Goal: Contribute content

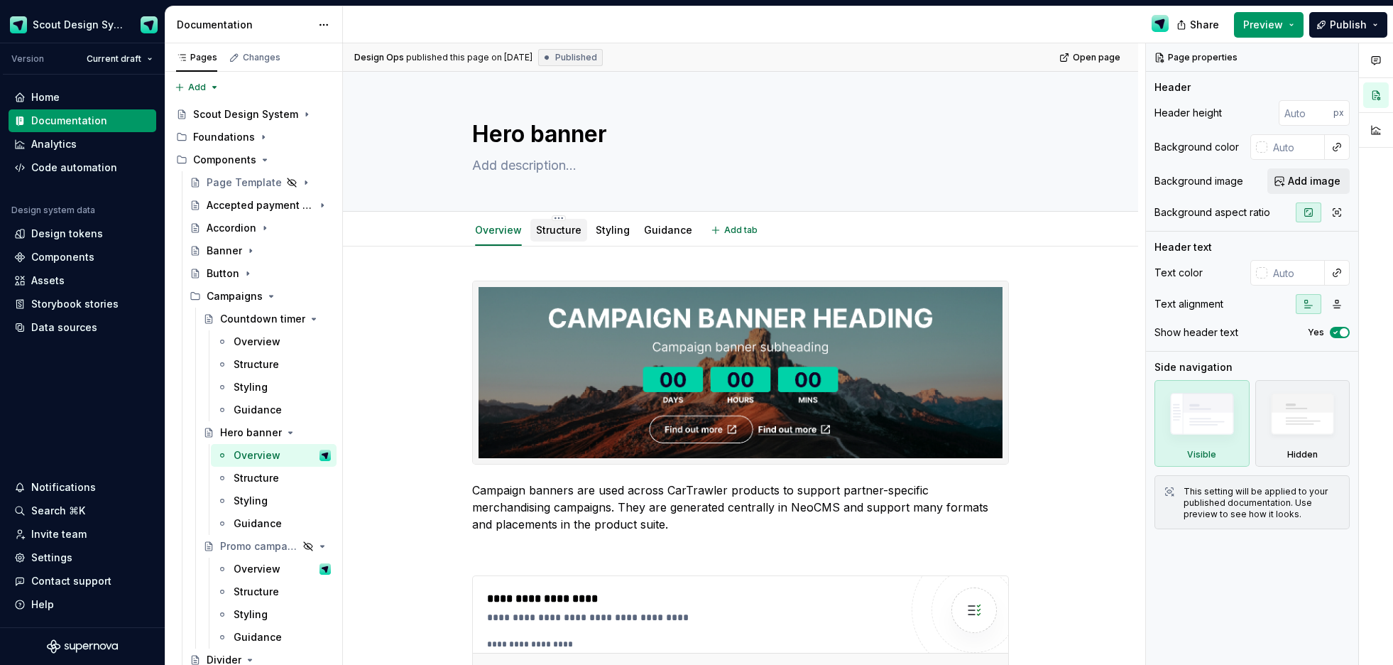
click at [562, 227] on link "Structure" at bounding box center [558, 230] width 45 height 12
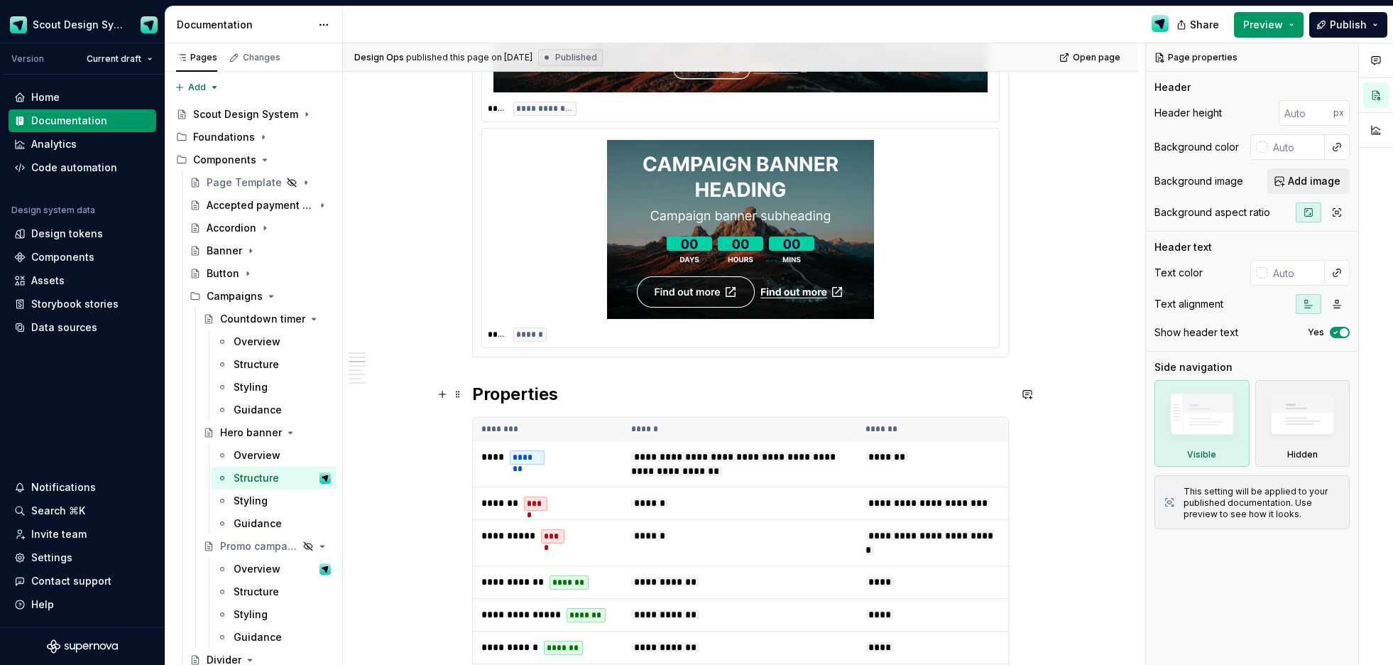
scroll to position [1549, 0]
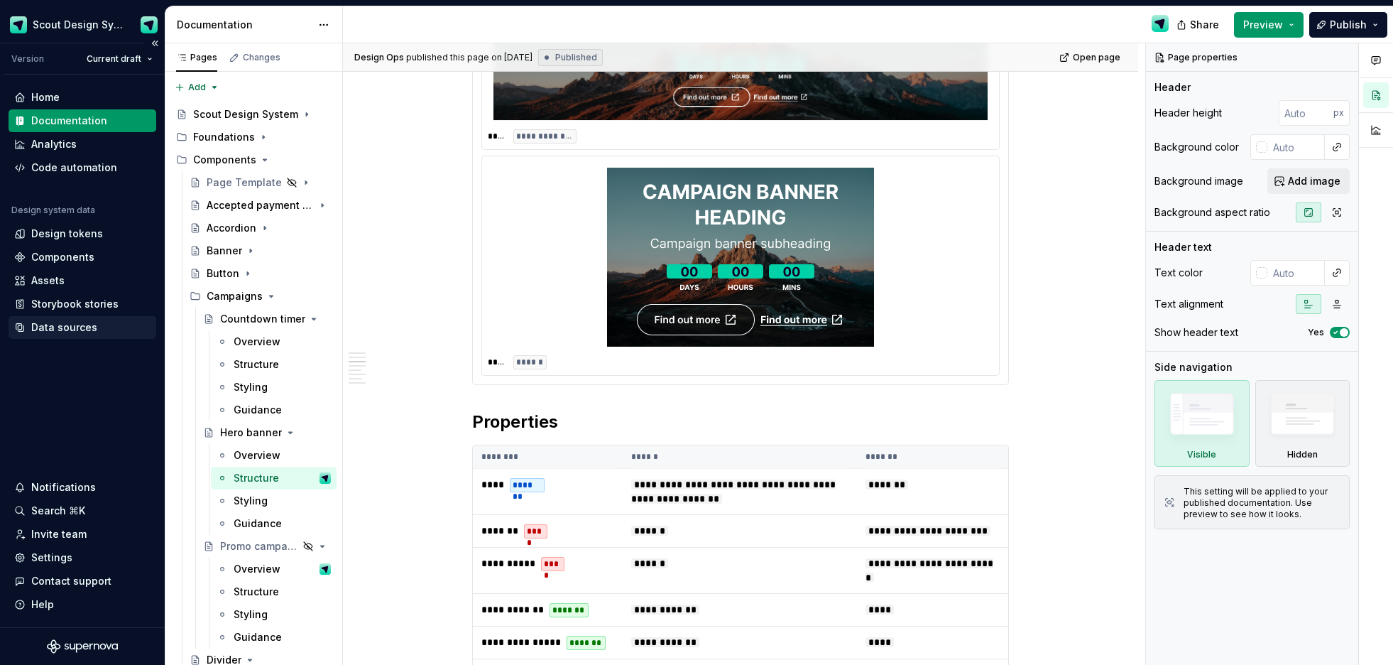
click at [60, 326] on div "Data sources" at bounding box center [64, 327] width 66 height 14
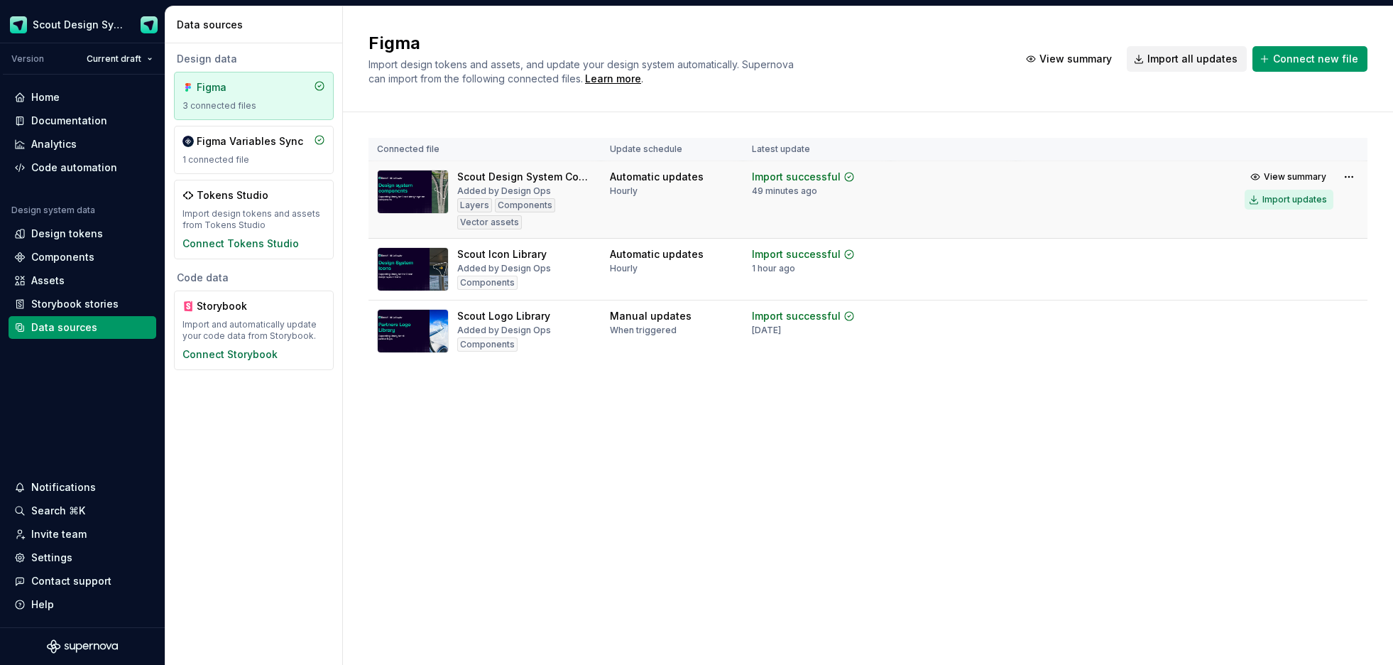
click at [1280, 197] on div "Import updates" at bounding box center [1295, 199] width 65 height 11
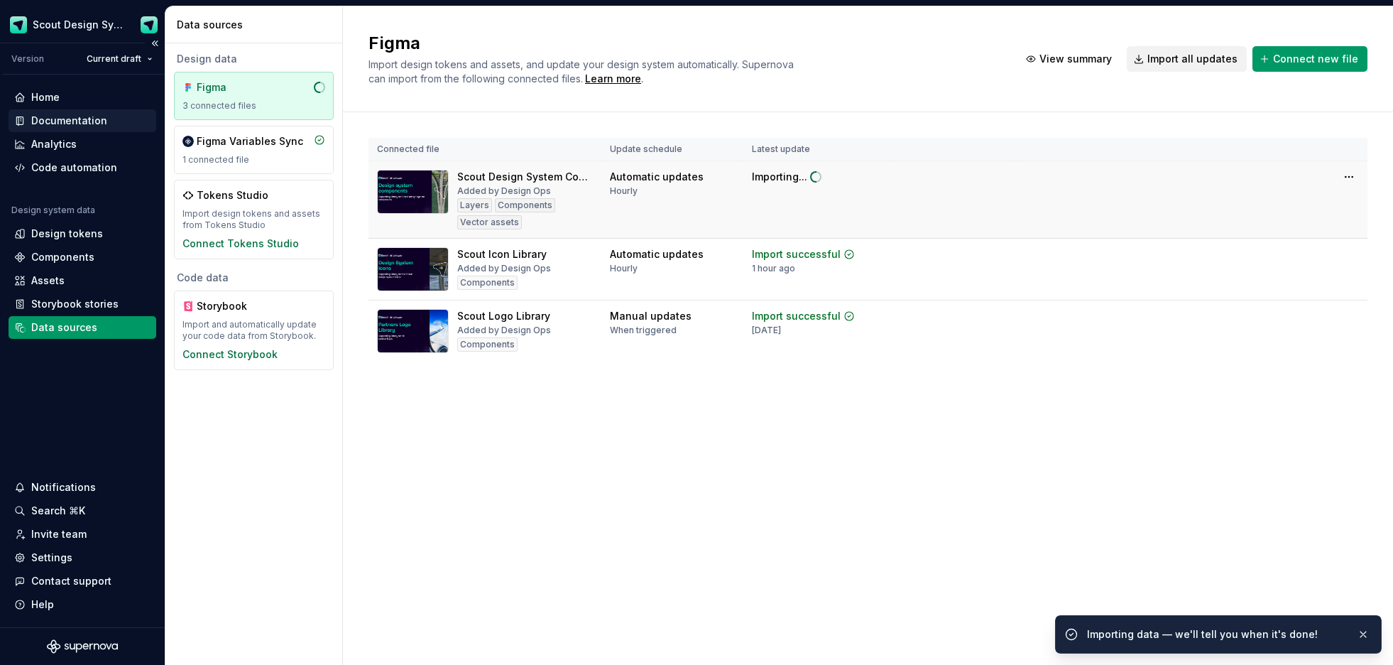
click at [81, 122] on div "Documentation" at bounding box center [69, 121] width 76 height 14
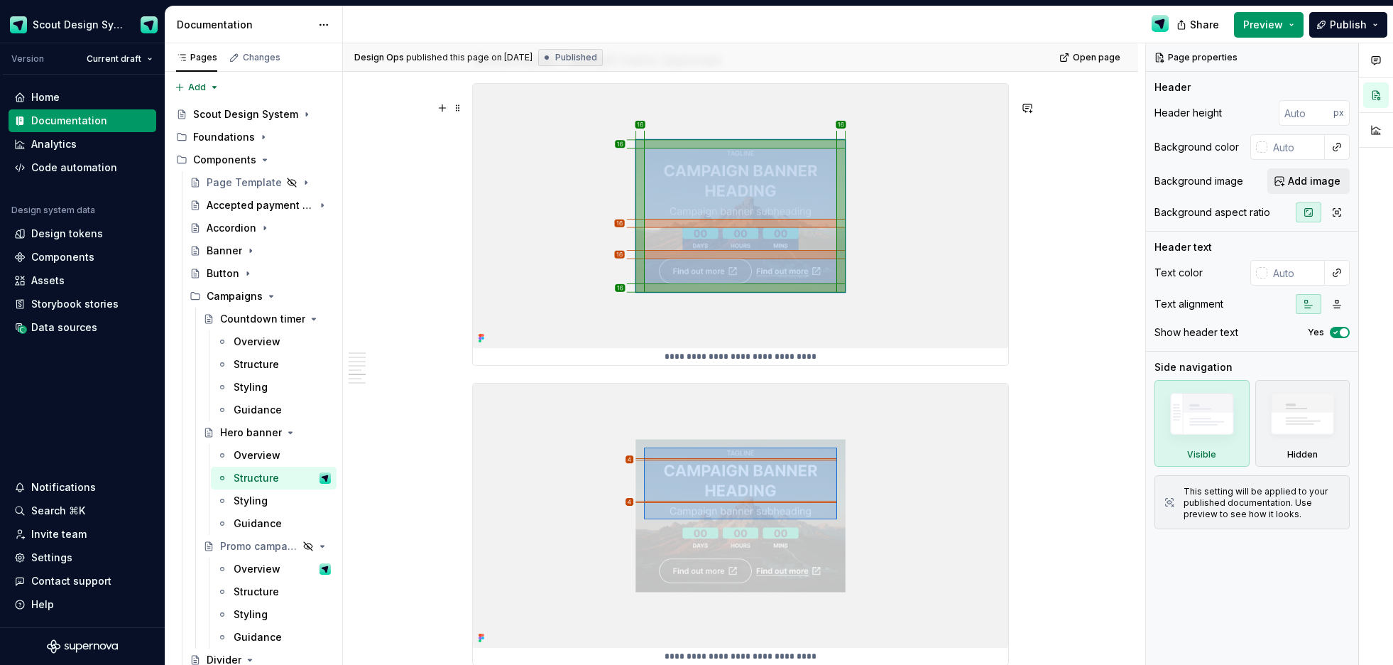
scroll to position [3548, 0]
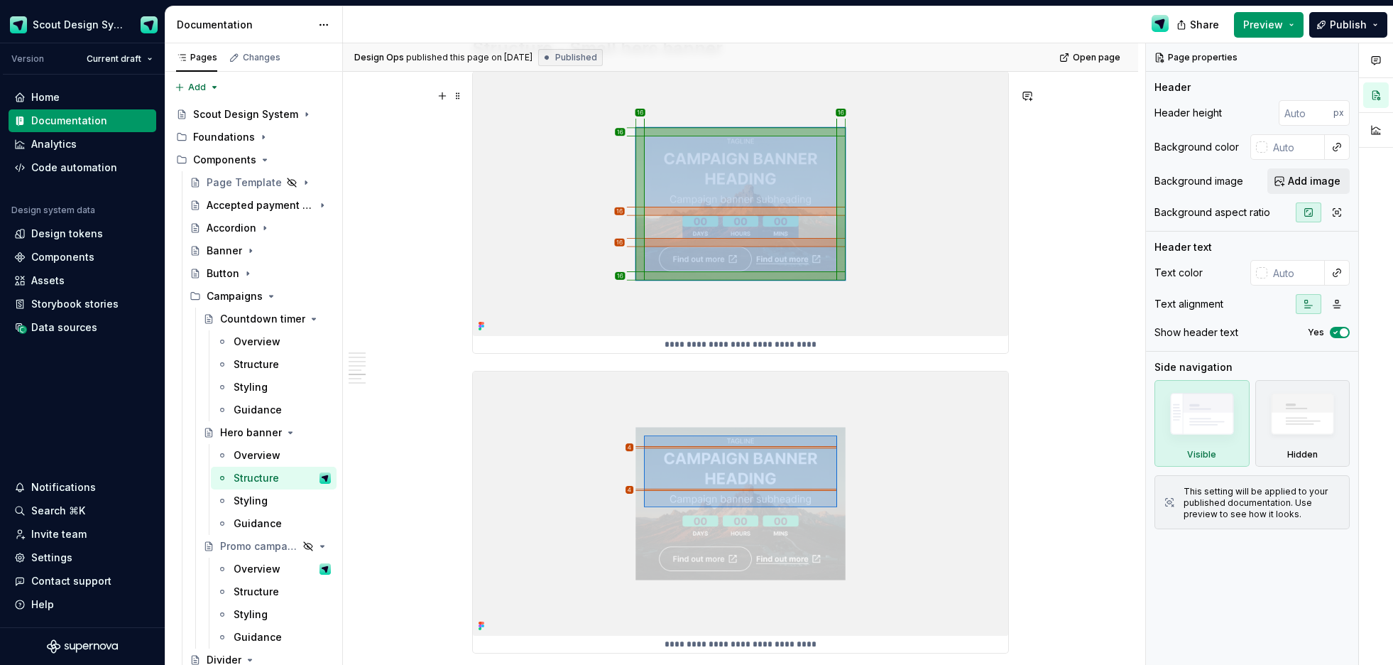
click at [944, 258] on img at bounding box center [740, 204] width 535 height 264
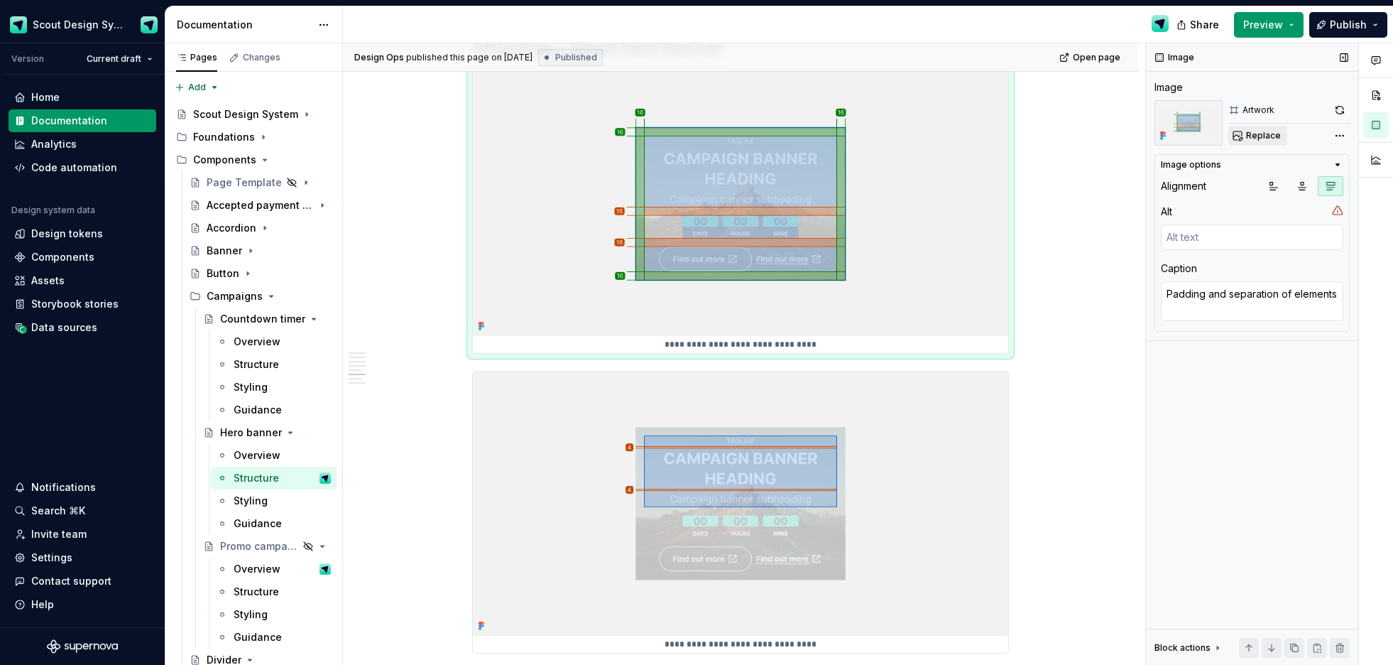
click at [1281, 141] on button "Replace" at bounding box center [1258, 136] width 59 height 20
type textarea "*"
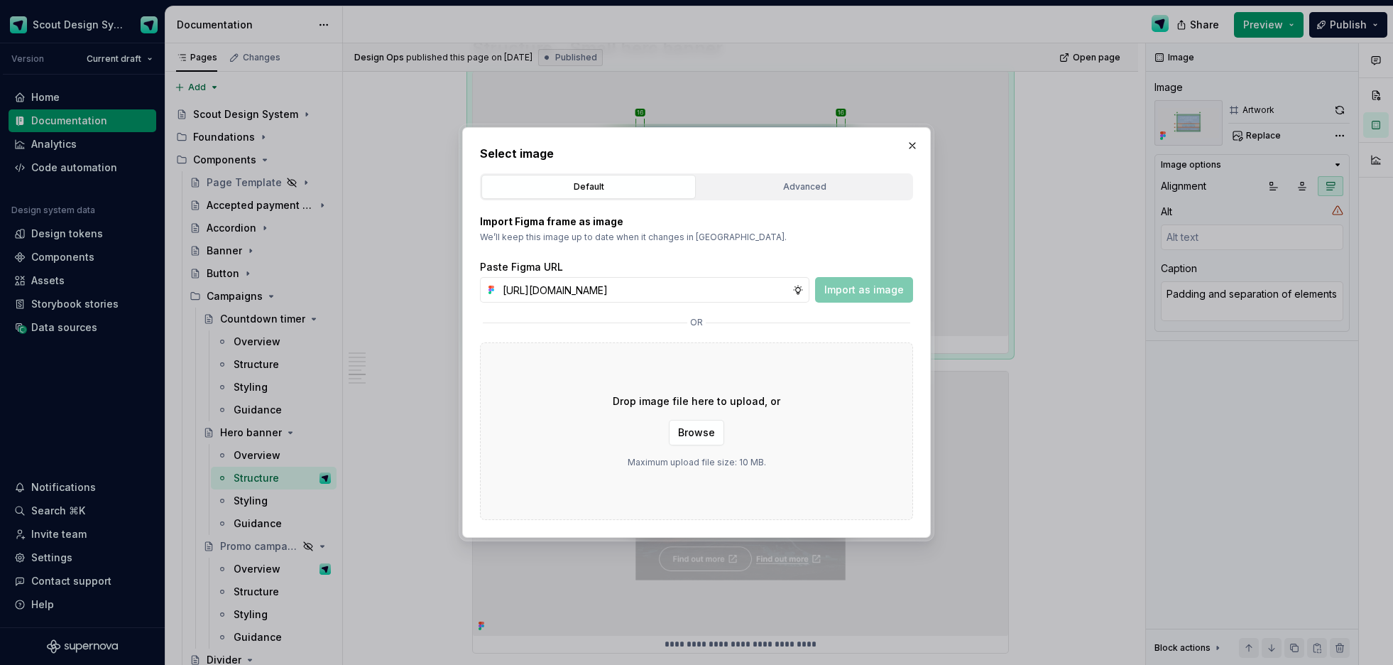
scroll to position [0, 403]
type input "[URL][DOMAIN_NAME]"
click at [861, 281] on button "Import as image" at bounding box center [864, 290] width 98 height 26
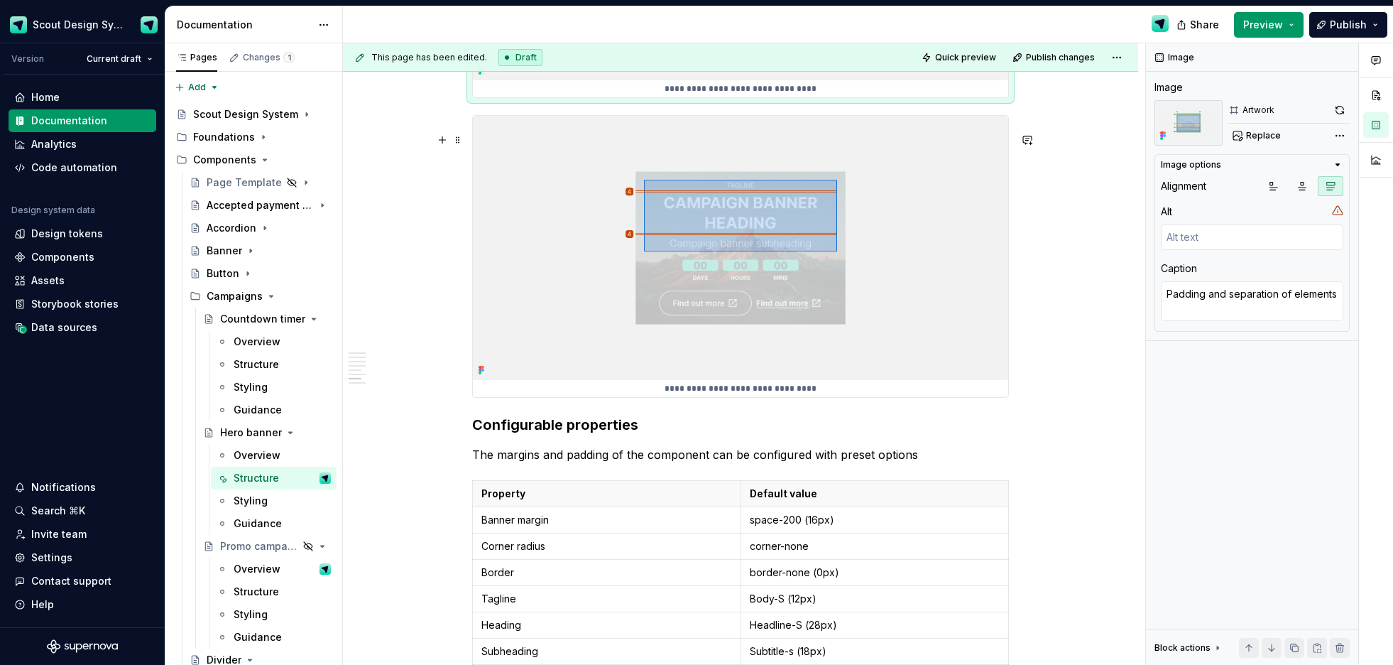
scroll to position [3931, 0]
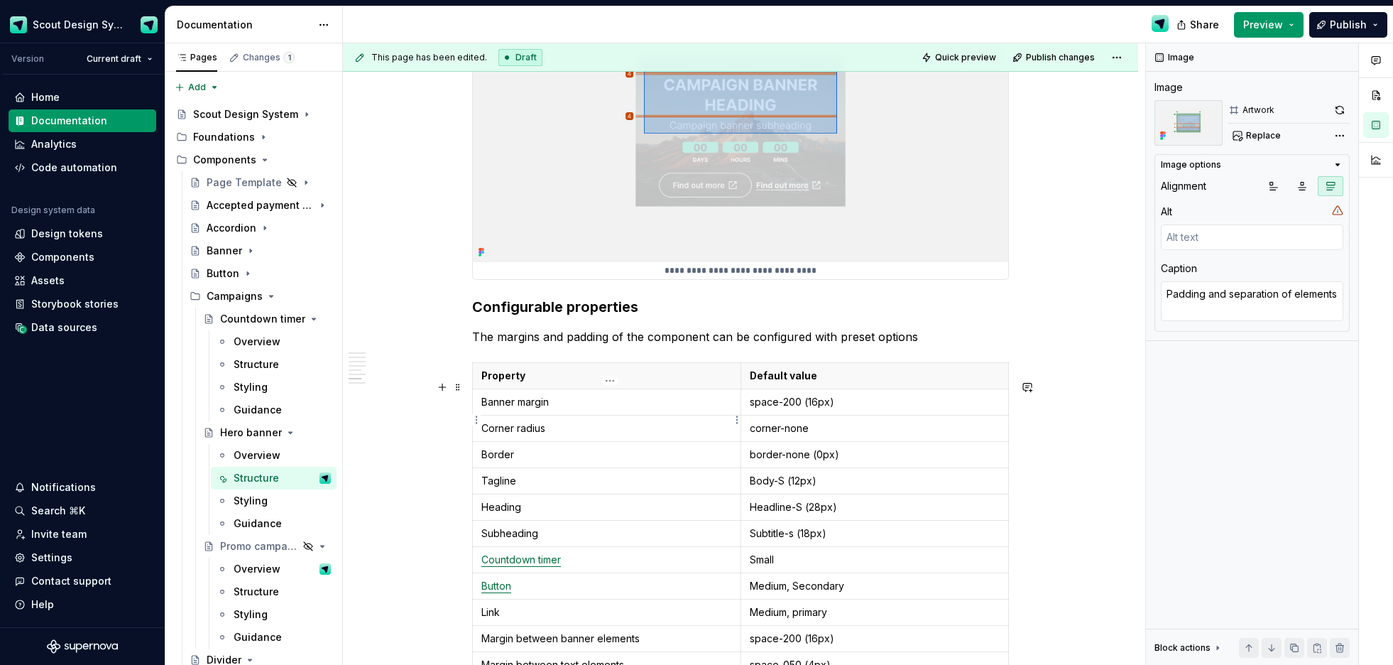
type textarea "*"
click at [560, 409] on p "Banner margin" at bounding box center [606, 402] width 251 height 14
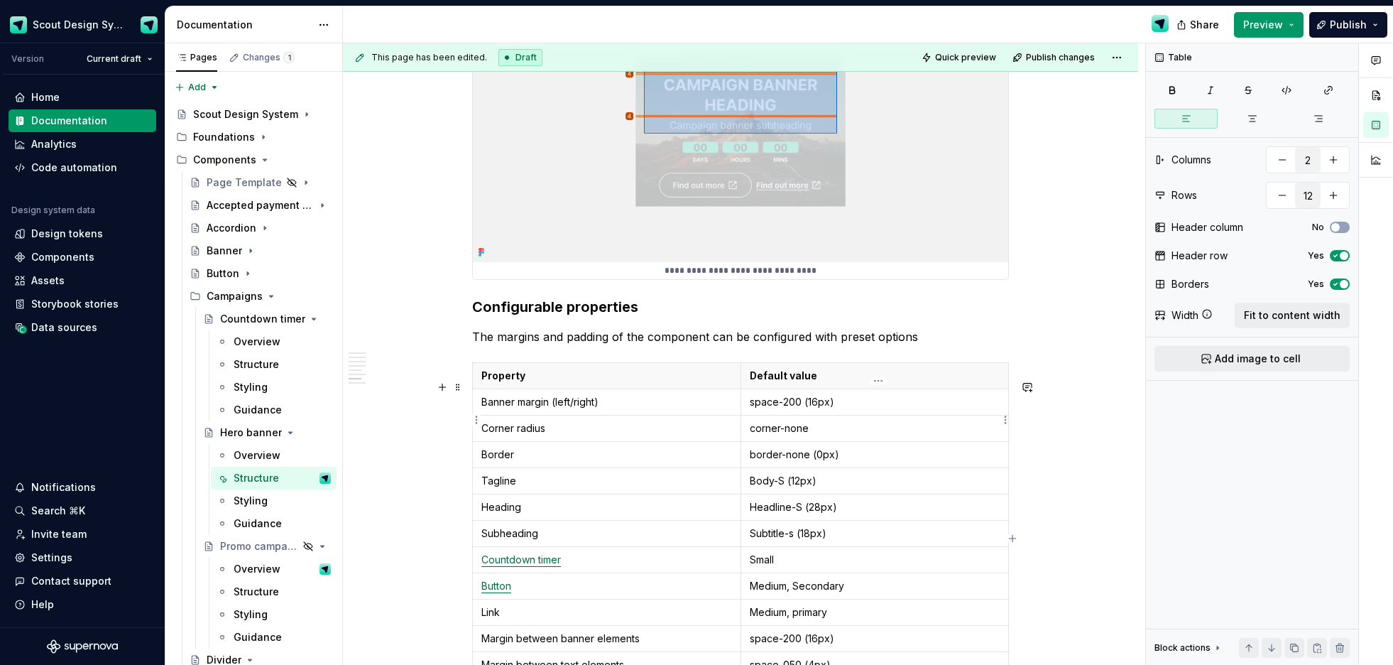
click at [845, 409] on p "space-200 (16px)" at bounding box center [875, 402] width 251 height 14
click at [840, 409] on p "space-200 (16px)" at bounding box center [875, 402] width 251 height 14
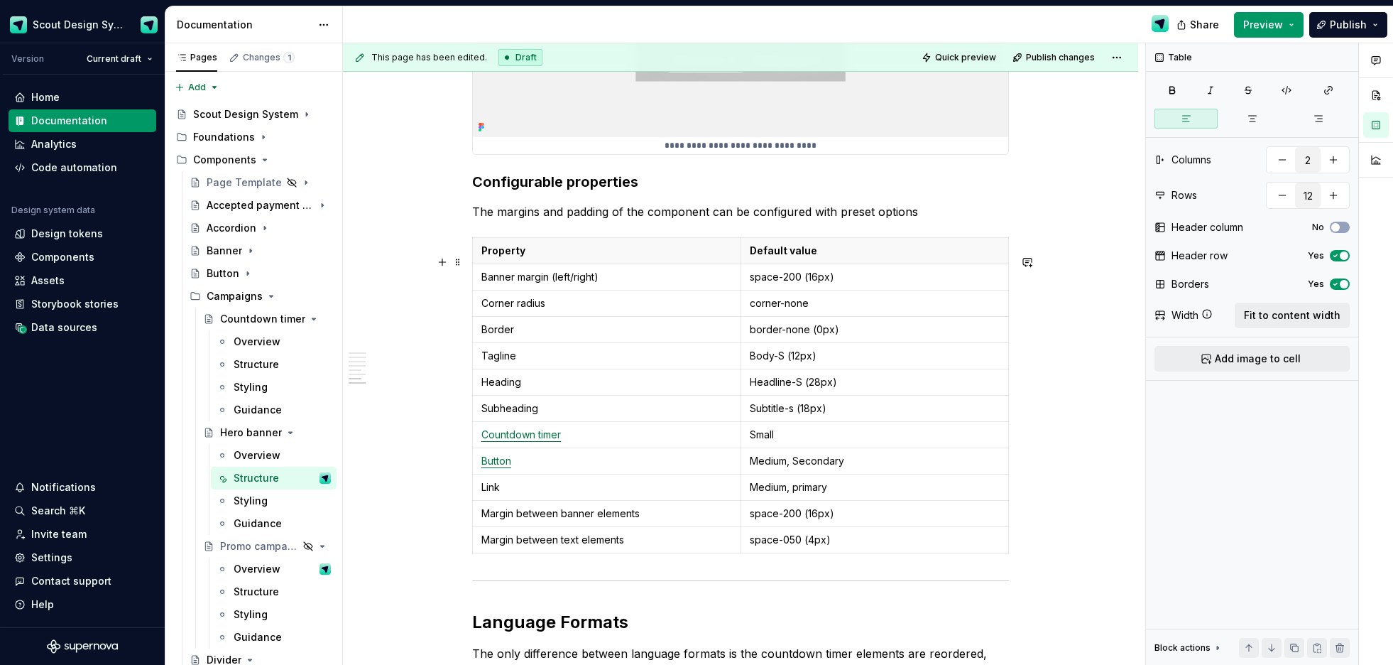
scroll to position [4090, 0]
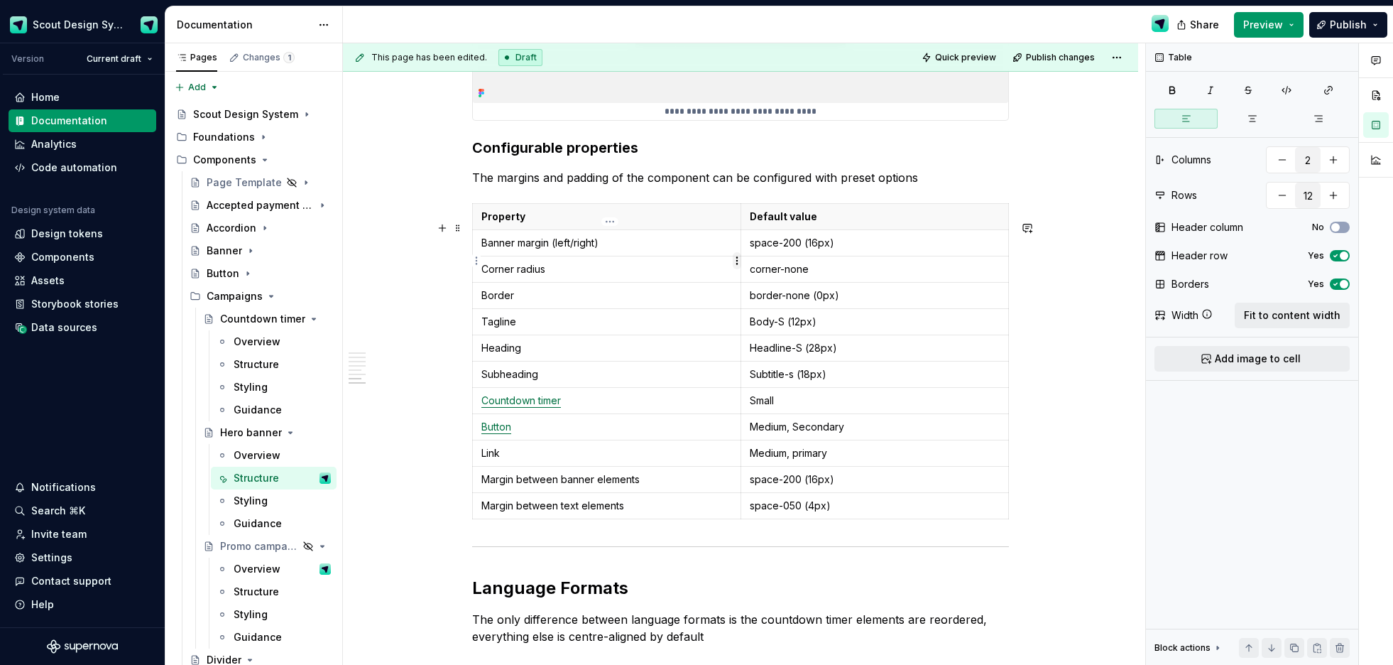
click at [737, 261] on html "Scout Design System Version Current draft Home Documentation Analytics Code aut…" at bounding box center [696, 332] width 1393 height 665
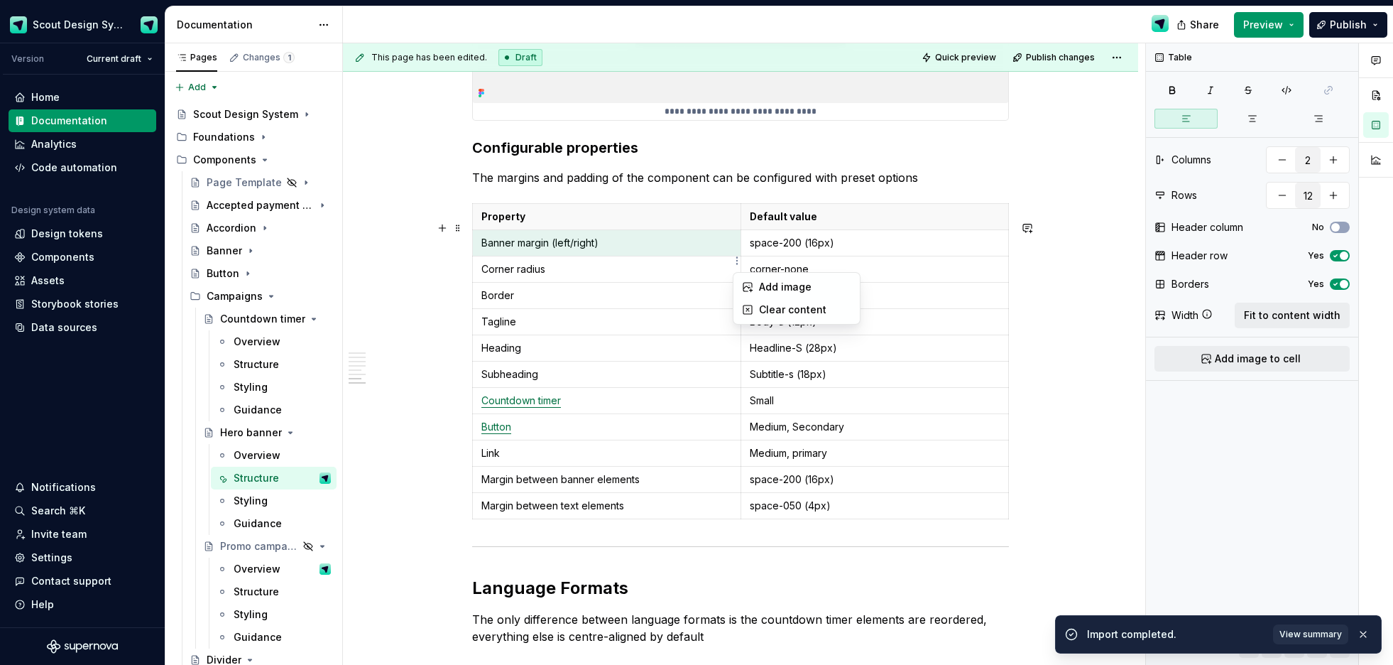
click at [479, 266] on html "Scout Design System Version Current draft Home Documentation Analytics Code aut…" at bounding box center [696, 332] width 1393 height 665
click at [475, 261] on table "Property Default value Banner margin (left/right) space-200 (16px) Corner radiu…" at bounding box center [740, 361] width 537 height 316
click at [479, 261] on html "Scout Design System Version Current draft Home Documentation Analytics Code aut…" at bounding box center [696, 332] width 1393 height 665
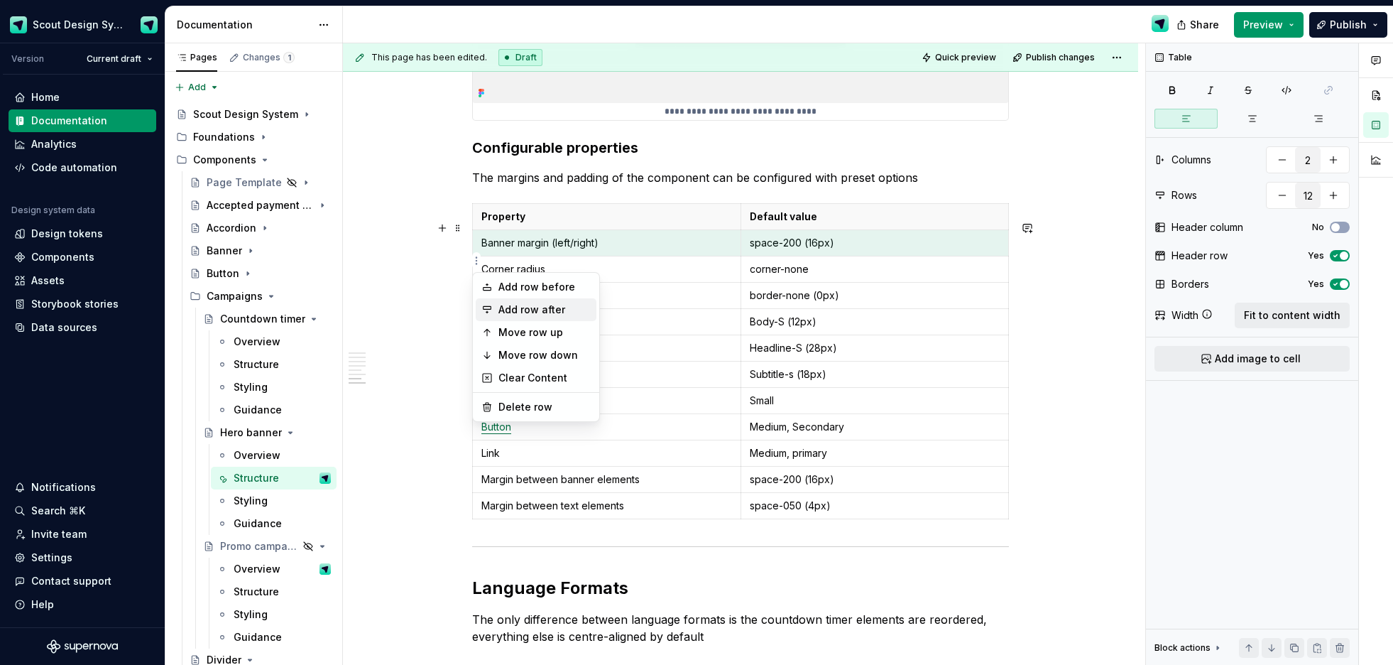
type textarea "*"
click at [516, 306] on div "Add row after" at bounding box center [545, 310] width 92 height 14
type input "13"
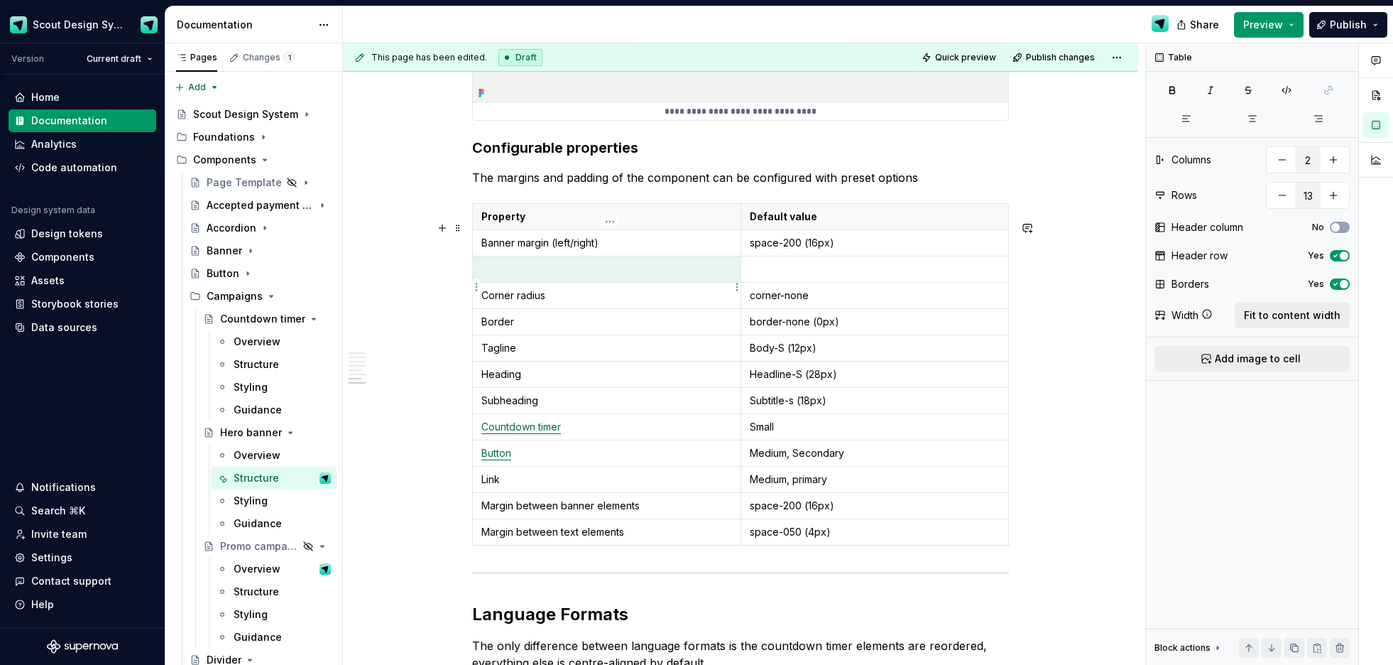
click at [536, 276] on p at bounding box center [606, 269] width 251 height 14
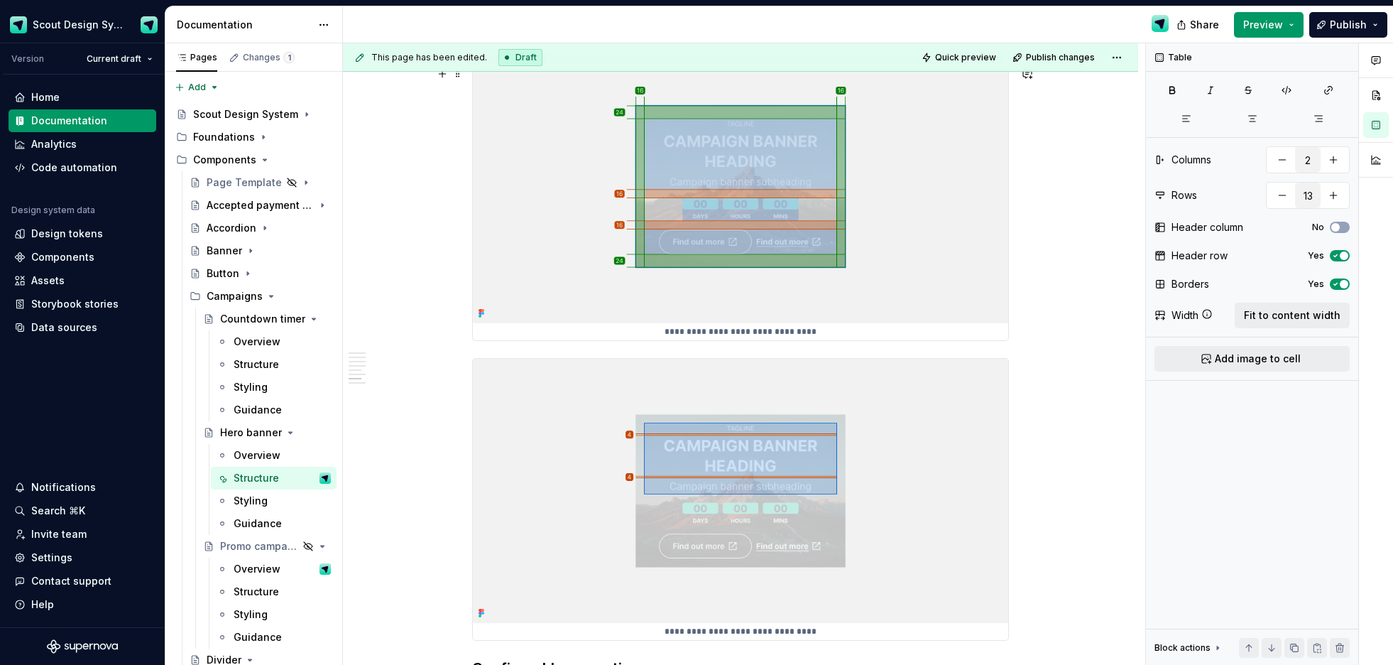
scroll to position [4048, 0]
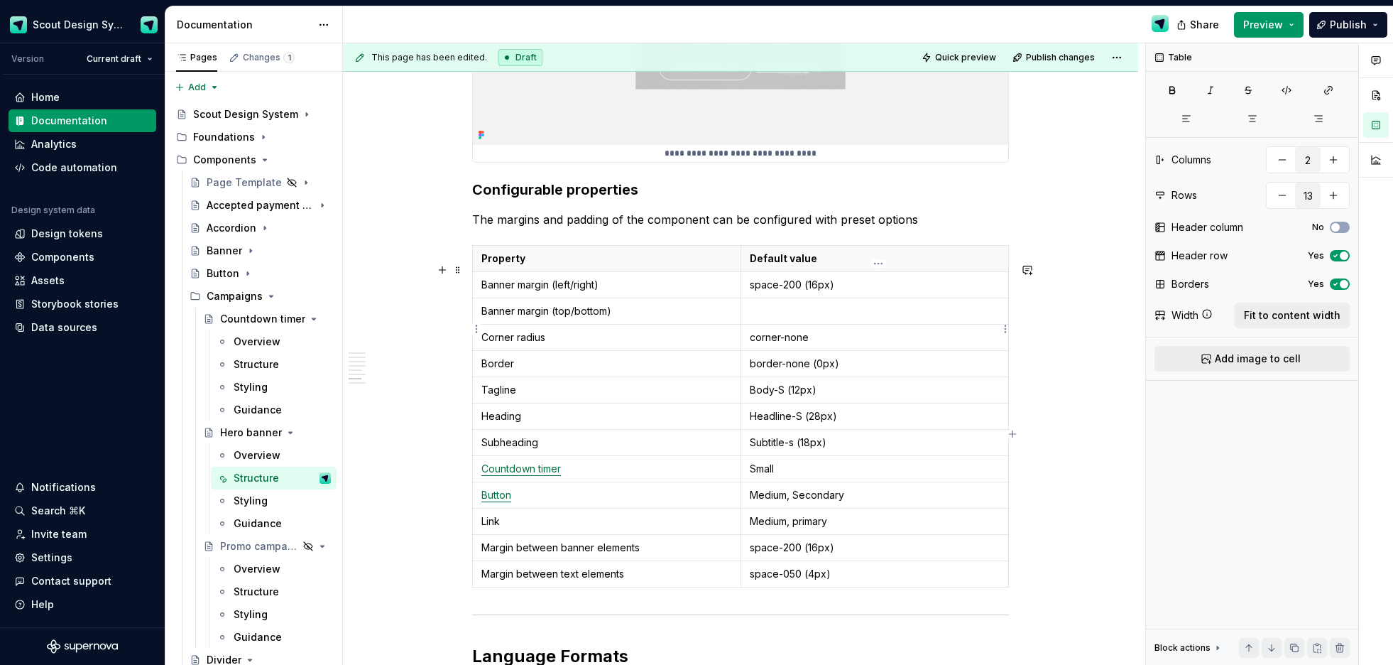
click at [785, 318] on p at bounding box center [875, 311] width 251 height 14
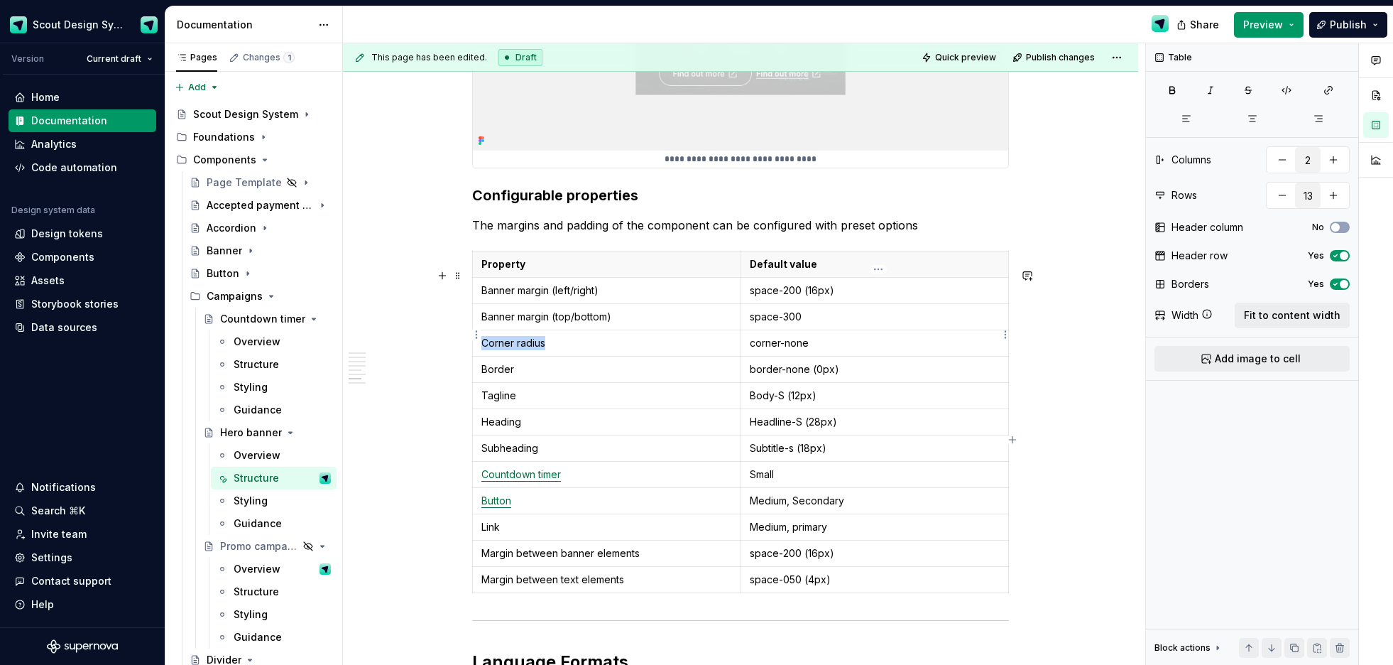
click at [839, 324] on p "space-300" at bounding box center [875, 317] width 251 height 14
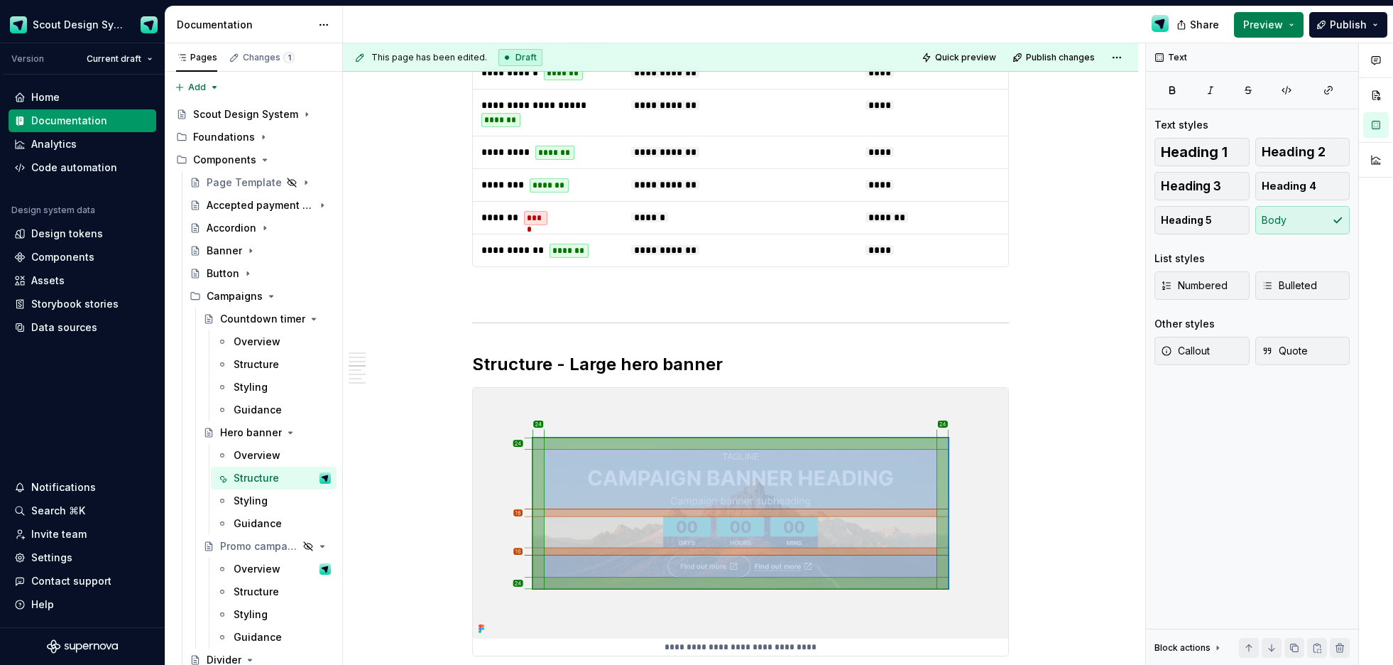
scroll to position [2098, 0]
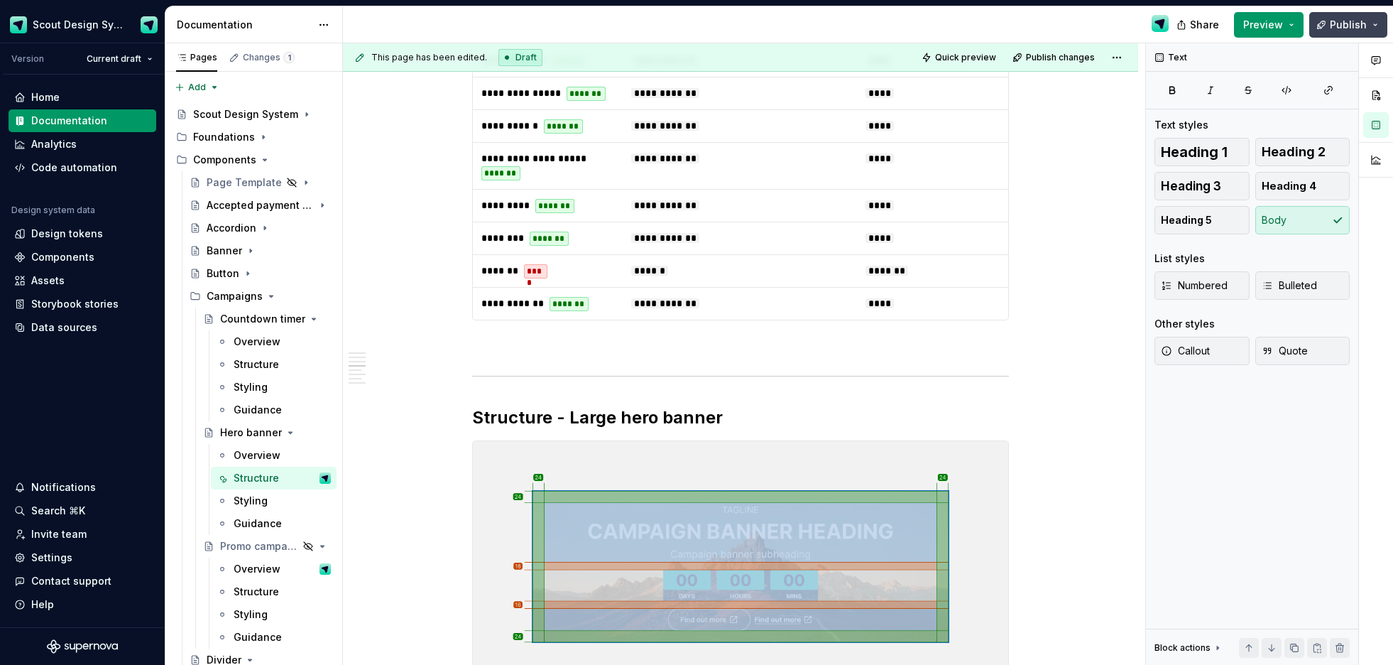
click at [1347, 30] on span "Publish" at bounding box center [1348, 25] width 37 height 14
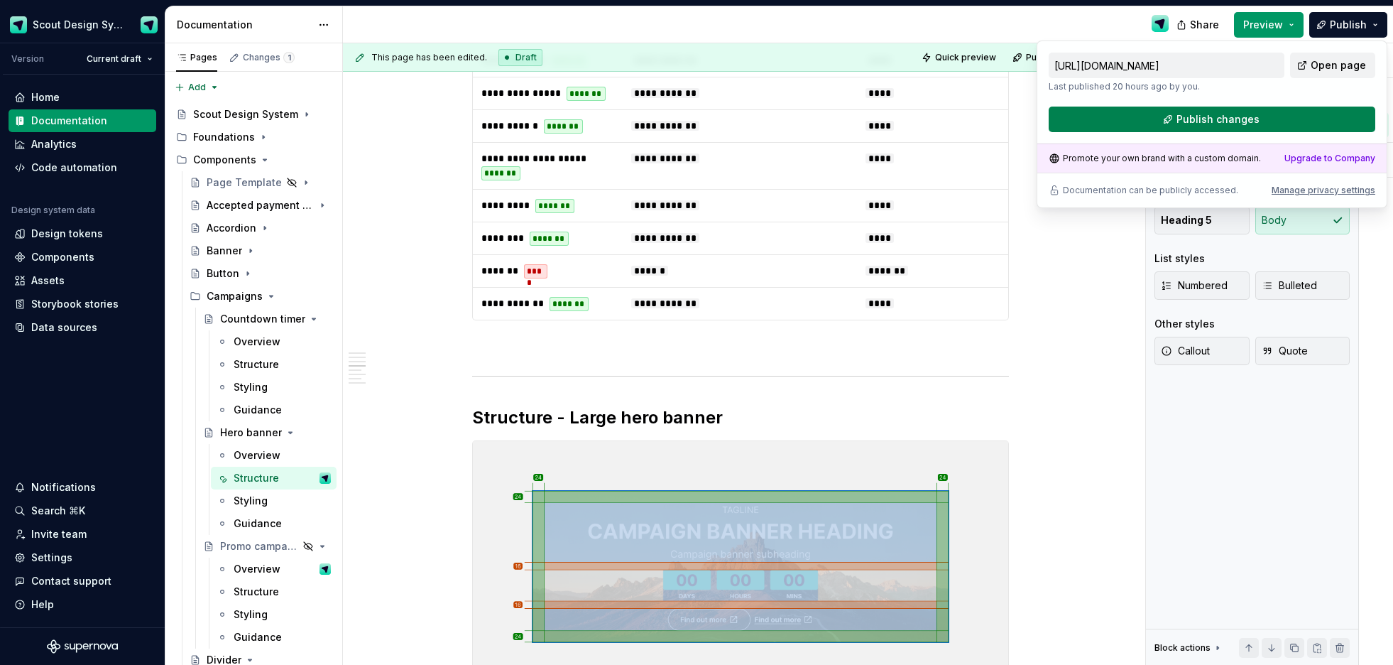
click at [1223, 121] on span "Publish changes" at bounding box center [1218, 119] width 83 height 14
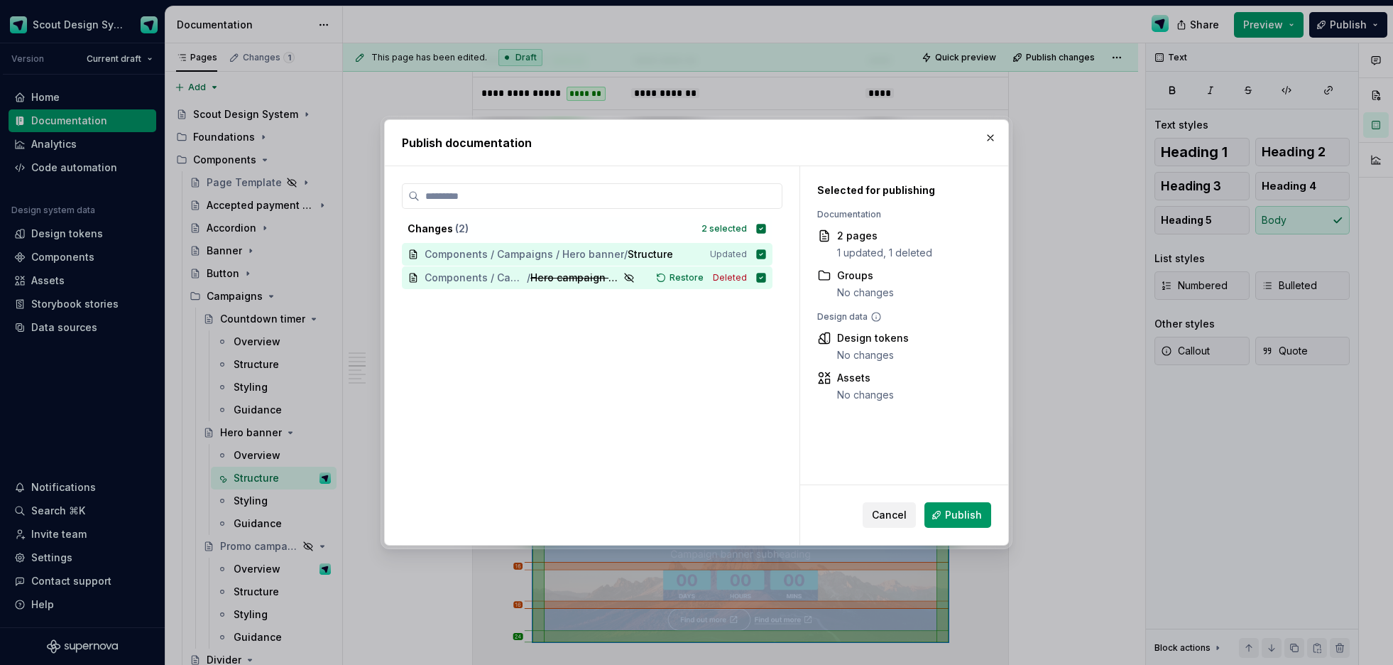
click at [971, 518] on span "Publish" at bounding box center [963, 515] width 37 height 14
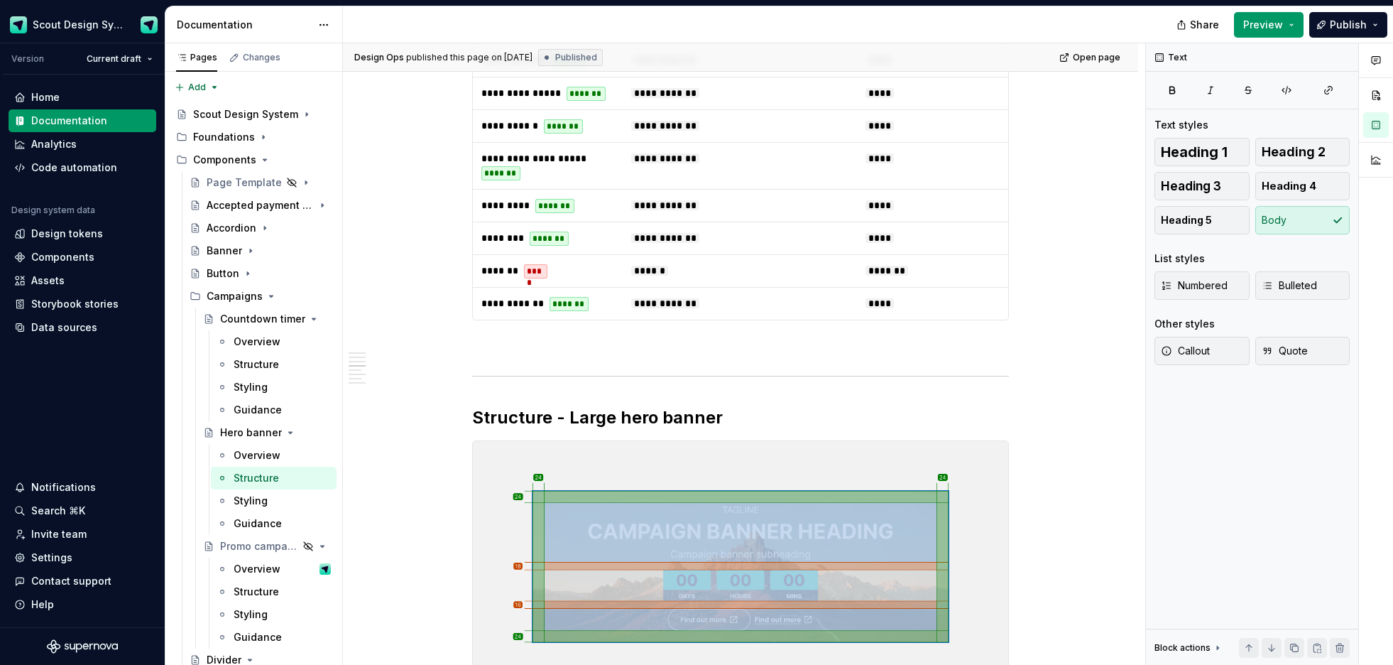
type textarea "*"
